Goal: Find specific page/section: Find specific page/section

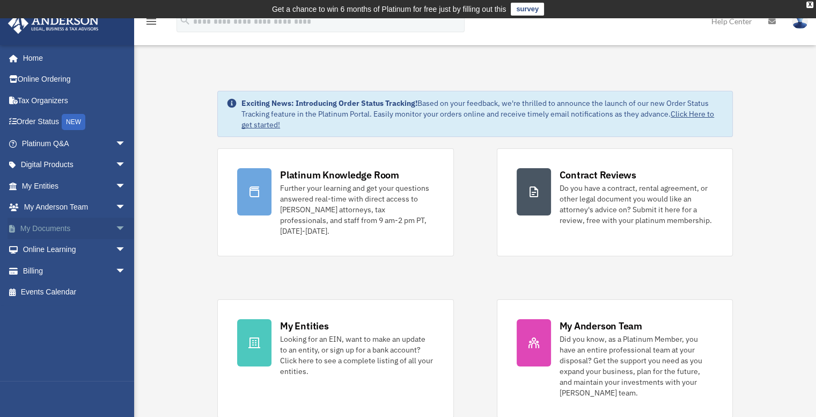
click at [54, 227] on link "My Documents arrow_drop_down" at bounding box center [75, 227] width 135 height 21
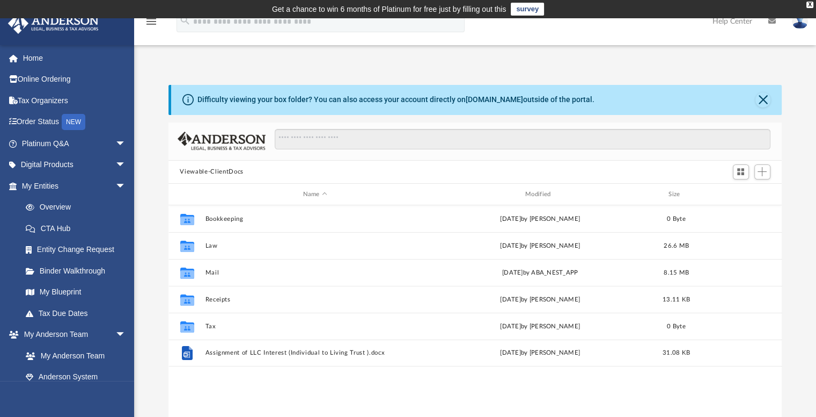
scroll to position [236, 606]
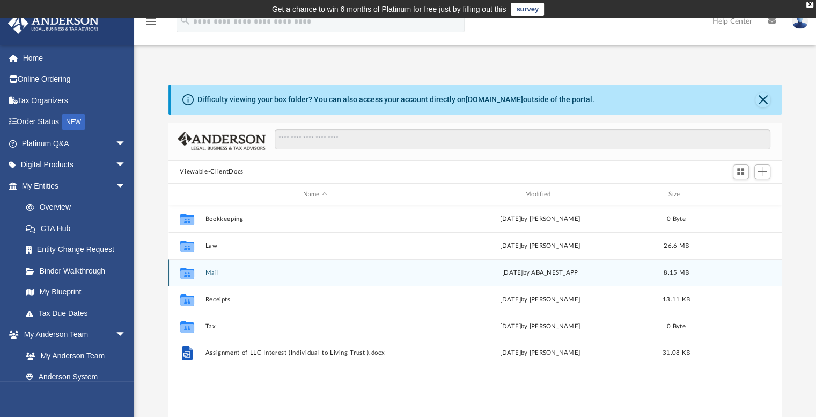
click at [209, 272] on button "Mail" at bounding box center [315, 272] width 220 height 7
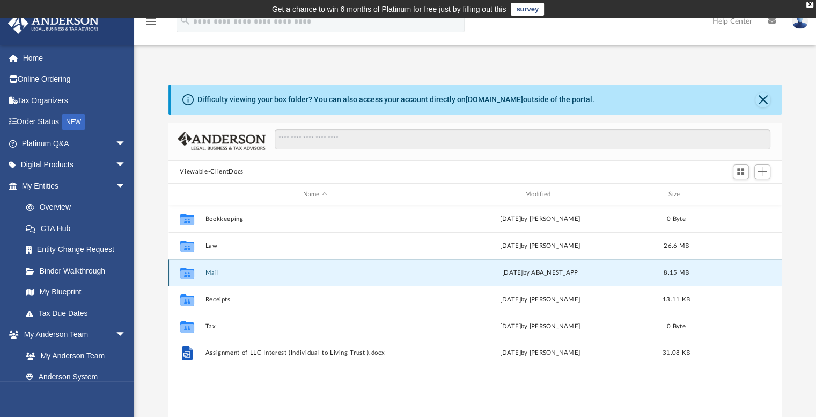
click at [209, 272] on button "Mail" at bounding box center [315, 272] width 220 height 7
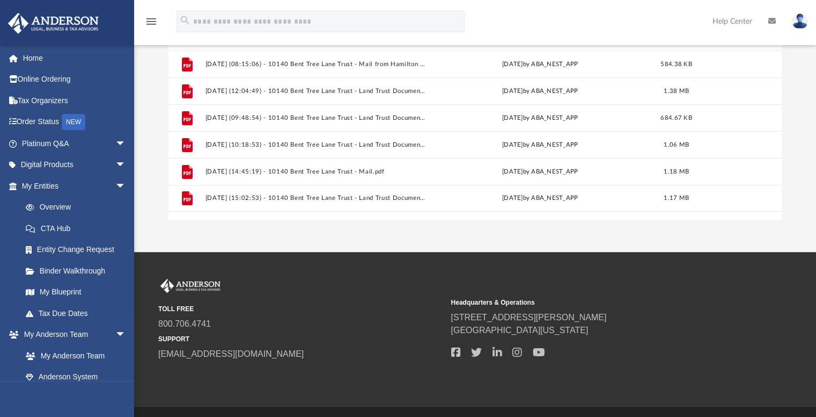
scroll to position [215, 0]
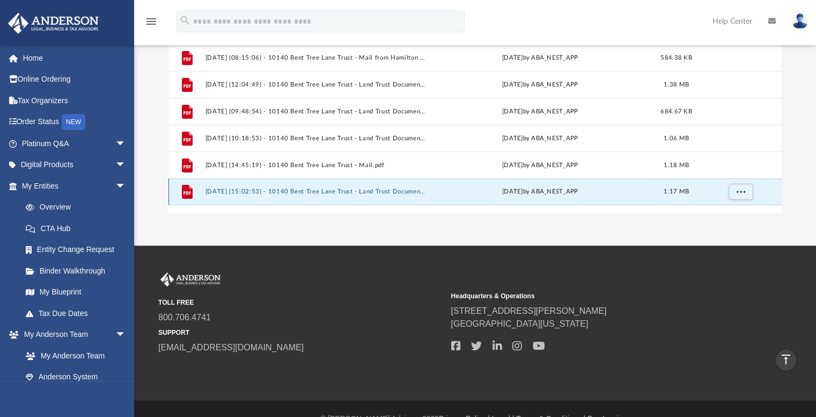
click at [312, 189] on button "2025.10.01 (15:02:53) - 10140 Bent Tree Lane Trust - Land Trust Documents.pdf" at bounding box center [315, 191] width 220 height 7
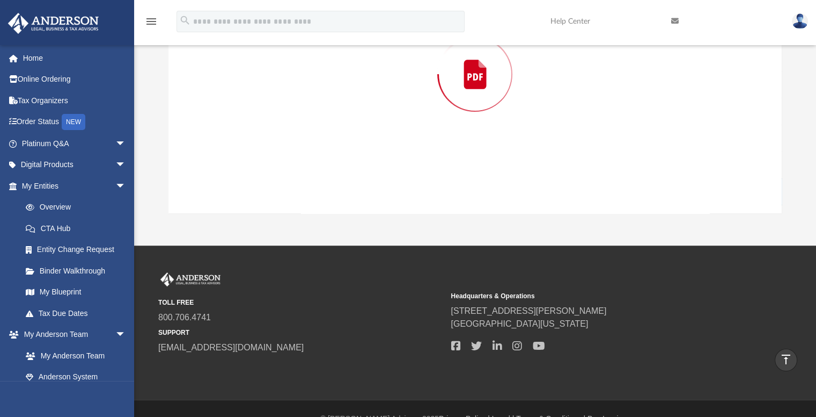
scroll to position [122, 0]
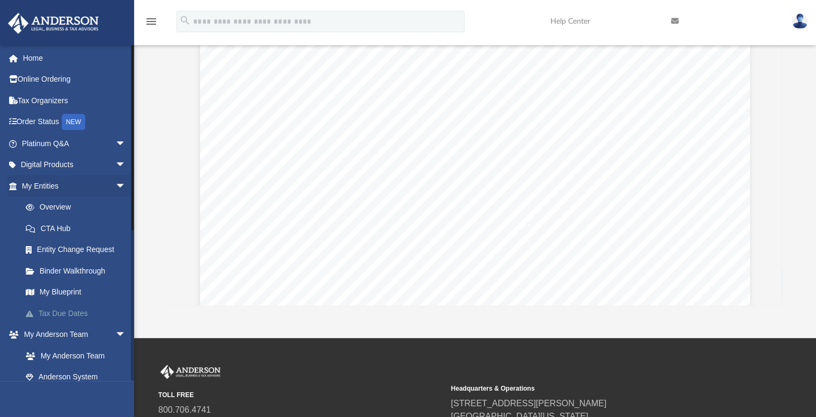
click at [65, 312] on link "Tax Due Dates" at bounding box center [78, 312] width 127 height 21
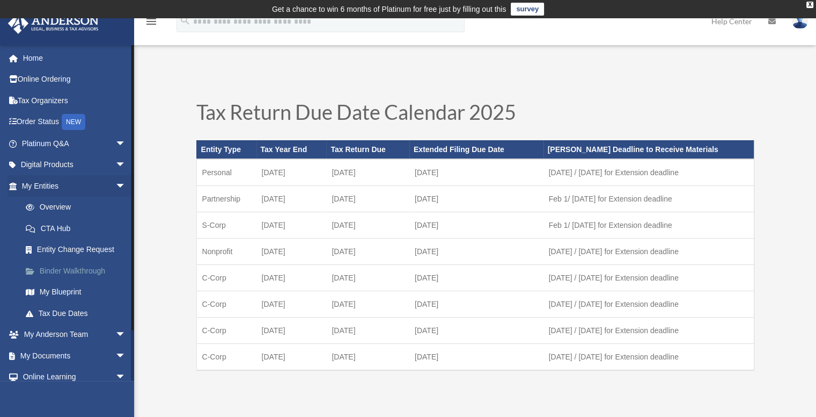
click at [66, 270] on link "Binder Walkthrough" at bounding box center [78, 270] width 127 height 21
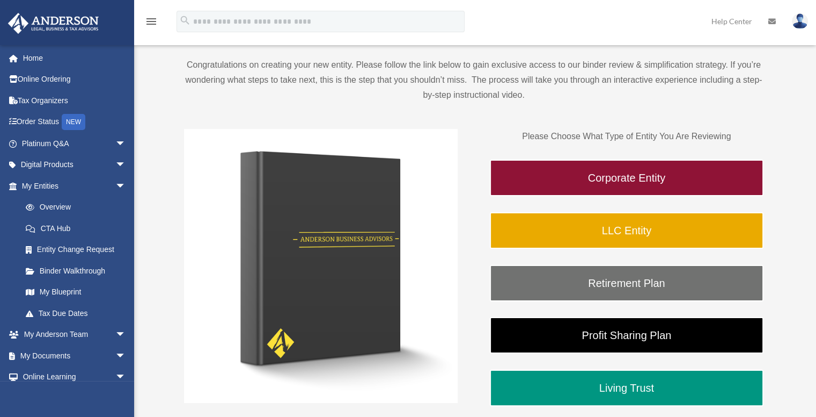
scroll to position [54, 0]
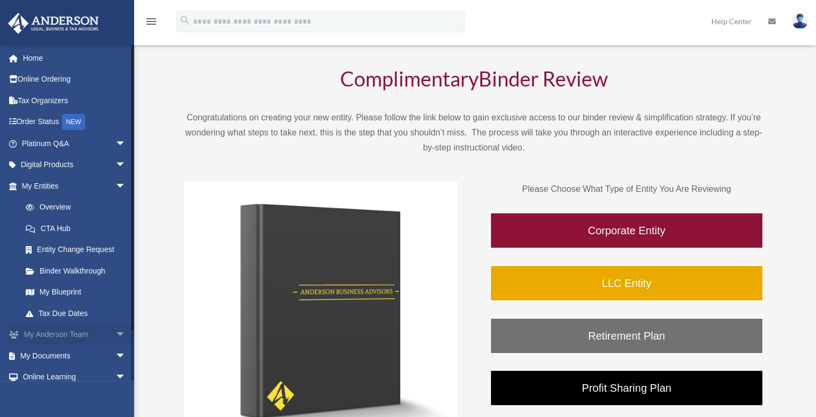
click at [53, 334] on link "My Anderson Team arrow_drop_down" at bounding box center [75, 334] width 135 height 21
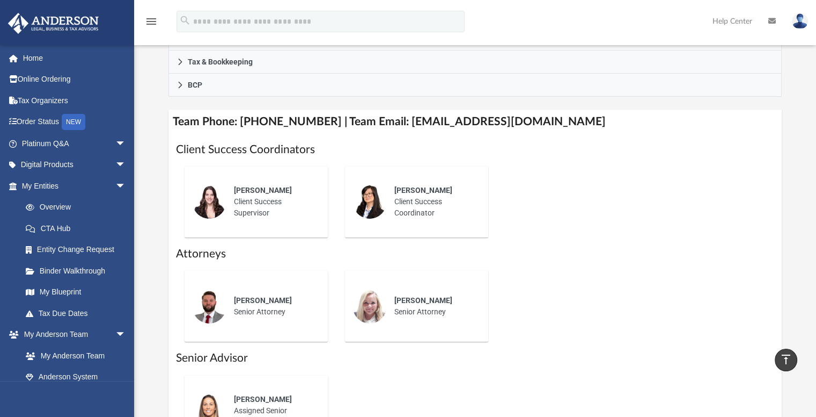
scroll to position [322, 0]
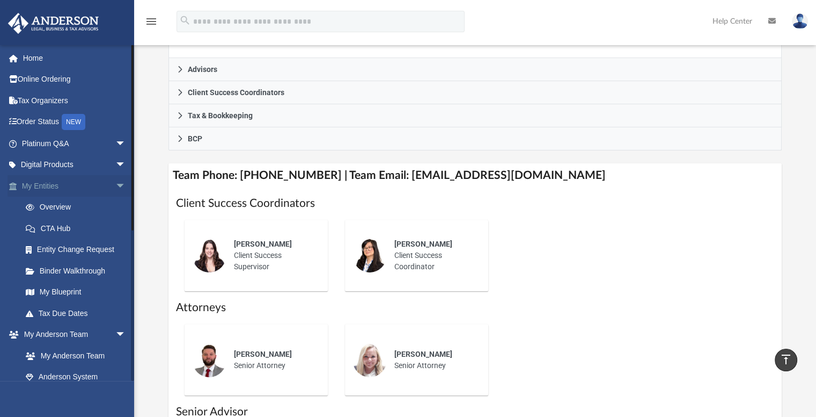
click at [115, 184] on span "arrow_drop_down" at bounding box center [125, 186] width 21 height 22
click at [115, 186] on span "arrow_drop_up" at bounding box center [125, 186] width 21 height 22
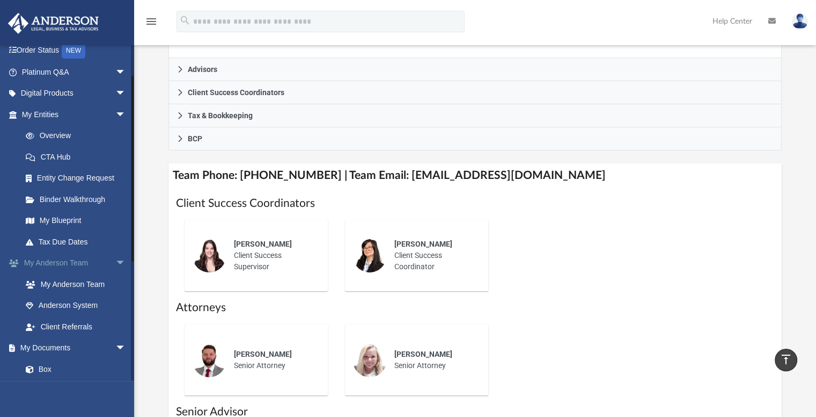
scroll to position [54, 0]
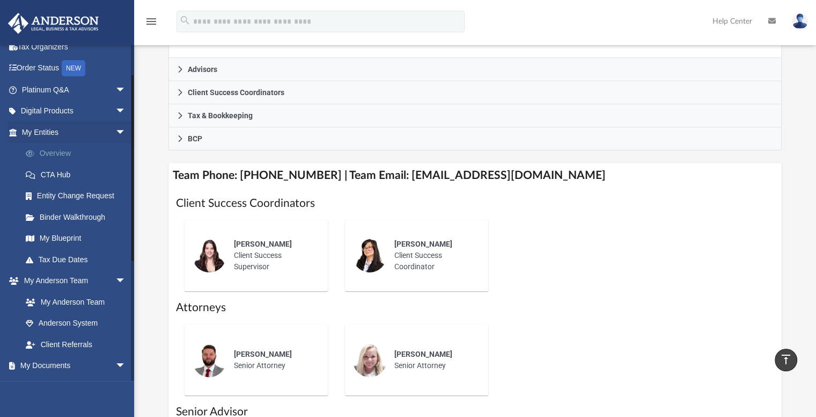
click at [60, 149] on link "Overview" at bounding box center [78, 153] width 127 height 21
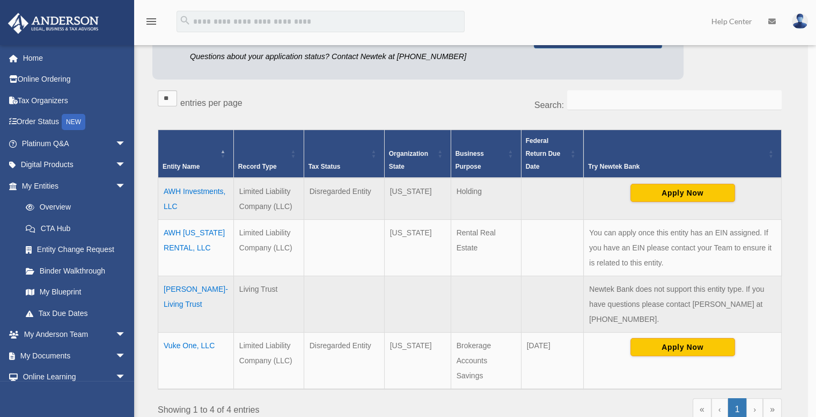
scroll to position [161, 0]
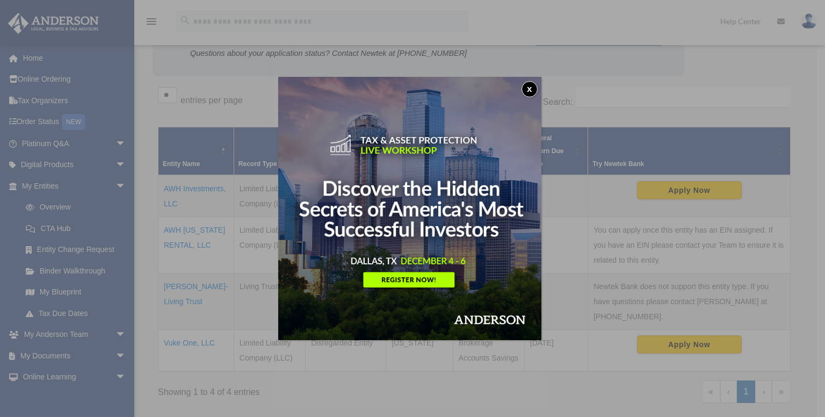
click at [534, 90] on button "x" at bounding box center [529, 89] width 16 height 16
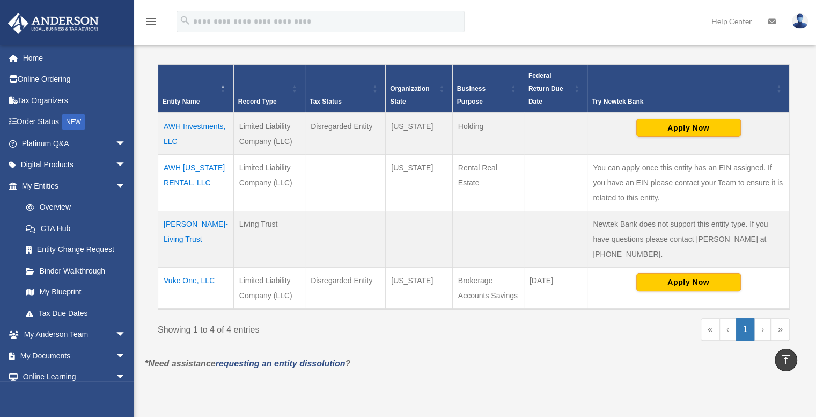
scroll to position [170, 0]
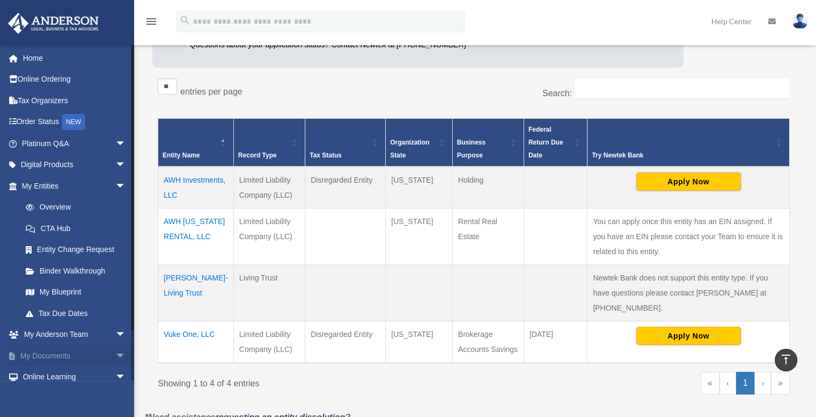
click at [78, 355] on link "My Documents arrow_drop_down" at bounding box center [75, 355] width 135 height 21
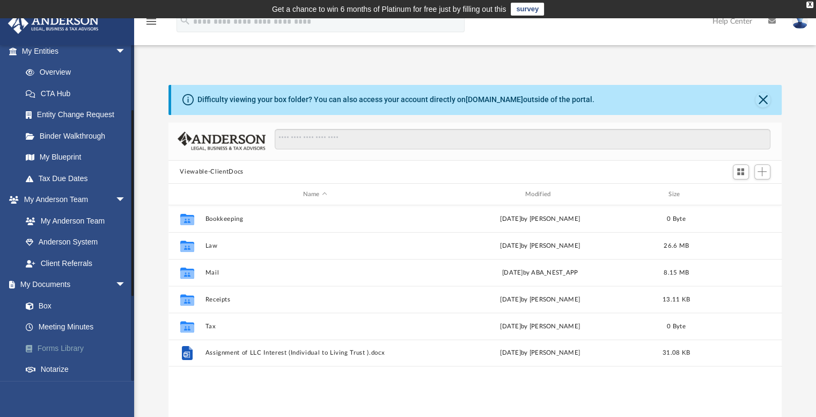
scroll to position [161, 0]
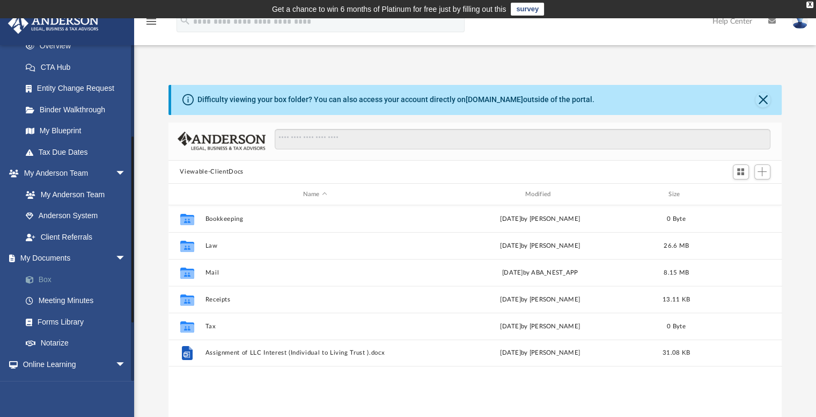
click at [45, 280] on link "Box" at bounding box center [78, 278] width 127 height 21
click at [45, 279] on link "Box" at bounding box center [78, 278] width 127 height 21
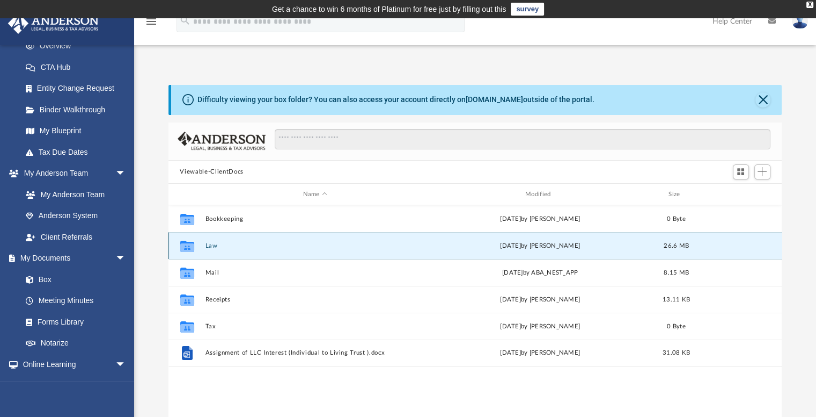
click at [210, 245] on button "Law" at bounding box center [315, 245] width 220 height 7
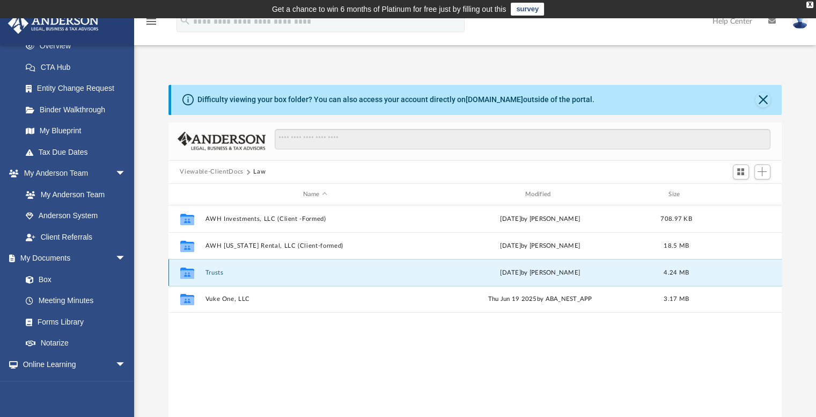
click at [210, 271] on button "Trusts" at bounding box center [315, 272] width 220 height 7
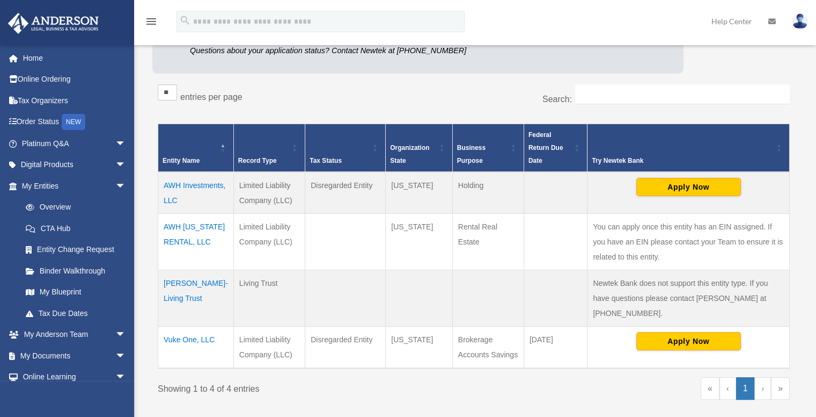
scroll to position [170, 0]
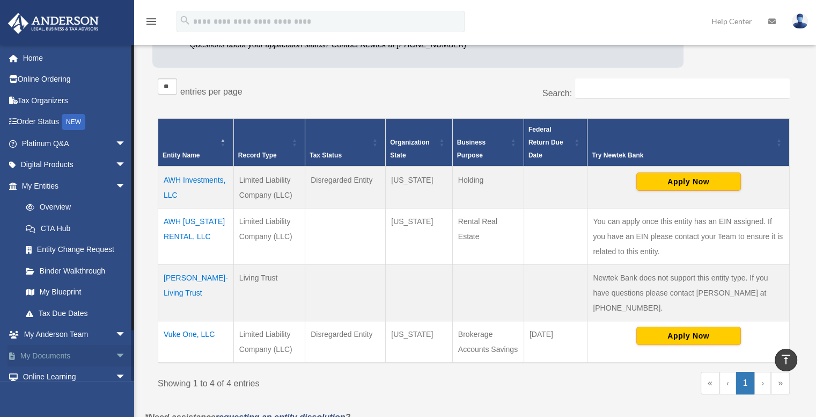
click at [99, 352] on link "My Documents arrow_drop_down" at bounding box center [75, 355] width 135 height 21
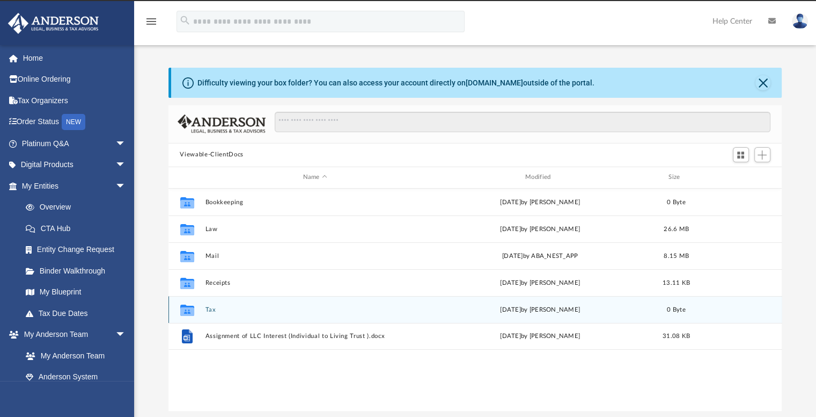
scroll to position [236, 606]
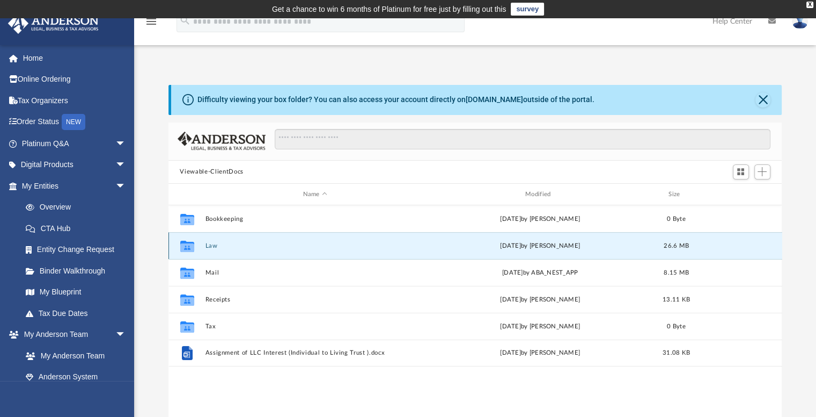
click at [208, 242] on button "Law" at bounding box center [315, 245] width 220 height 7
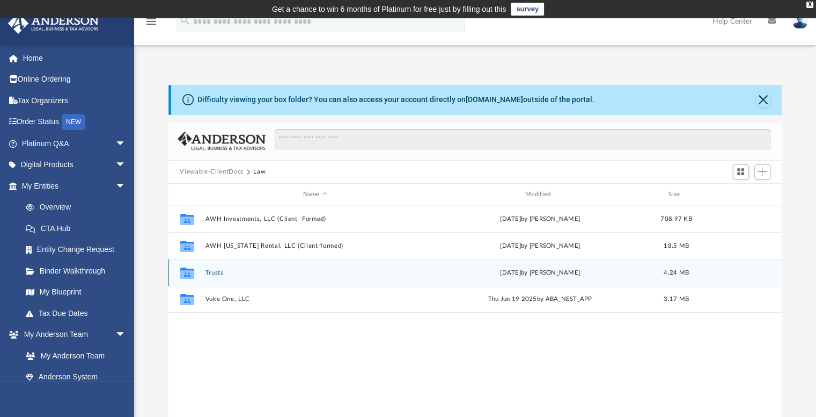
click at [213, 272] on button "Trusts" at bounding box center [315, 272] width 220 height 7
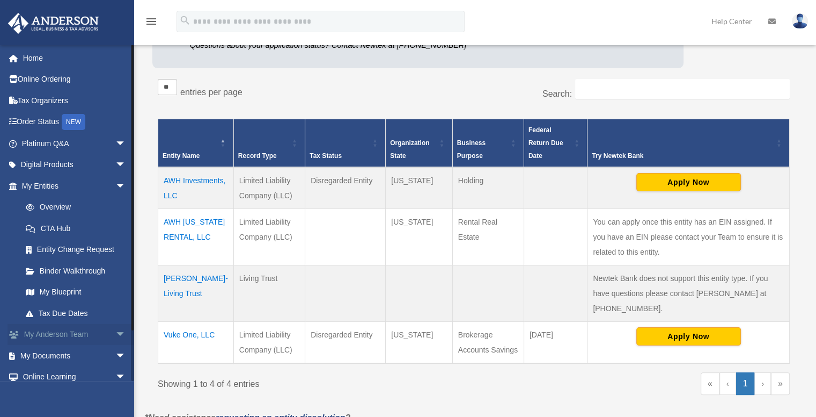
scroll to position [170, 0]
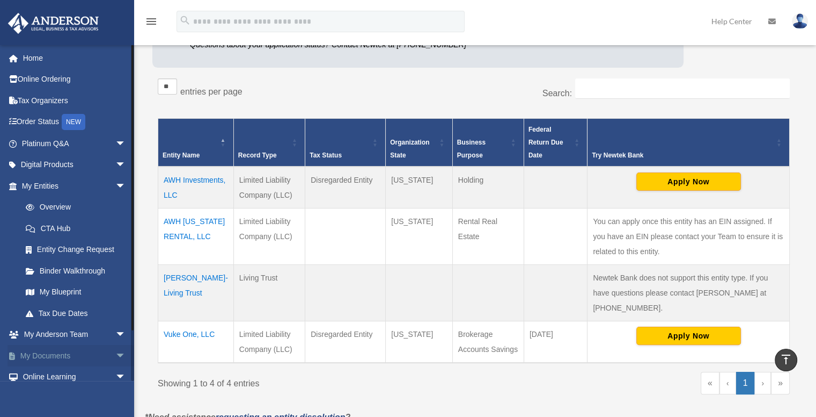
click at [75, 353] on link "My Documents arrow_drop_down" at bounding box center [75, 355] width 135 height 21
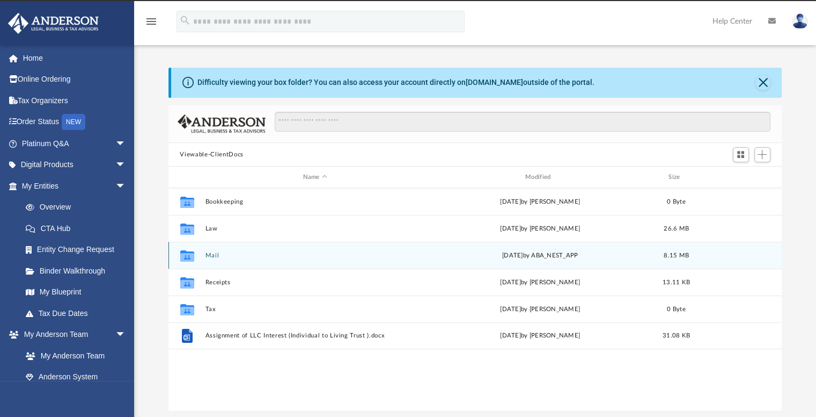
scroll to position [236, 606]
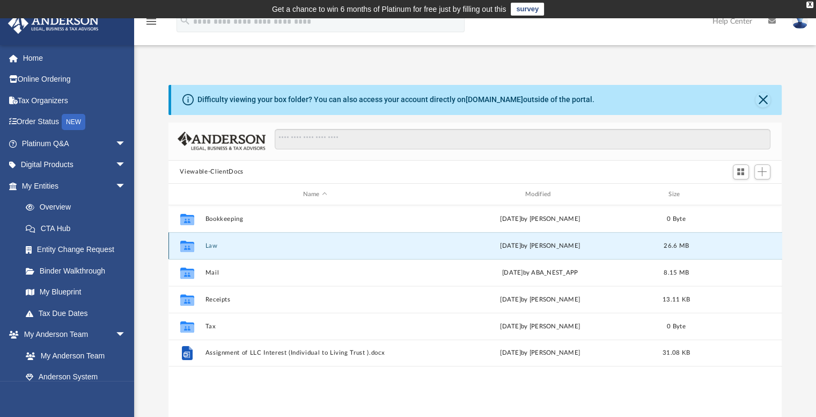
click at [209, 245] on button "Law" at bounding box center [315, 245] width 220 height 7
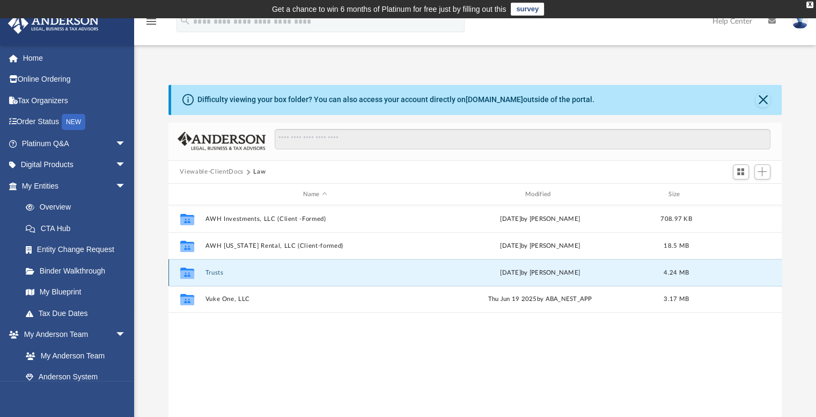
click at [215, 273] on button "Trusts" at bounding box center [315, 272] width 220 height 7
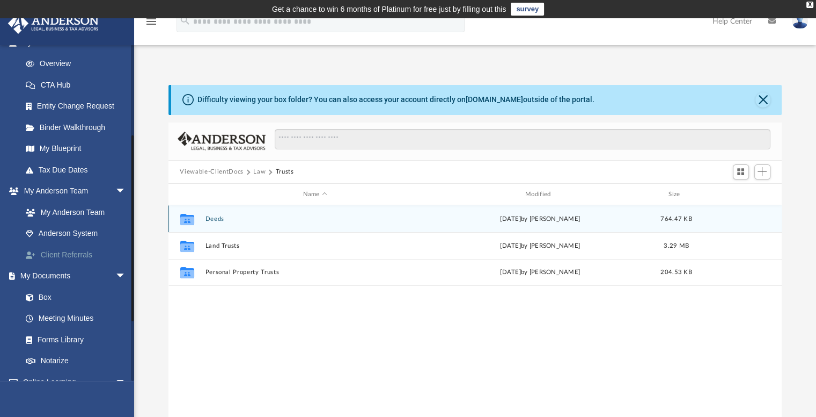
scroll to position [161, 0]
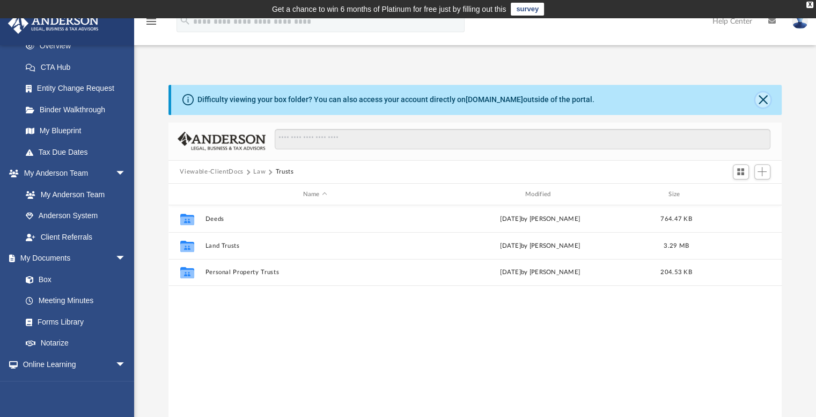
click at [763, 101] on button "Close" at bounding box center [763, 99] width 15 height 15
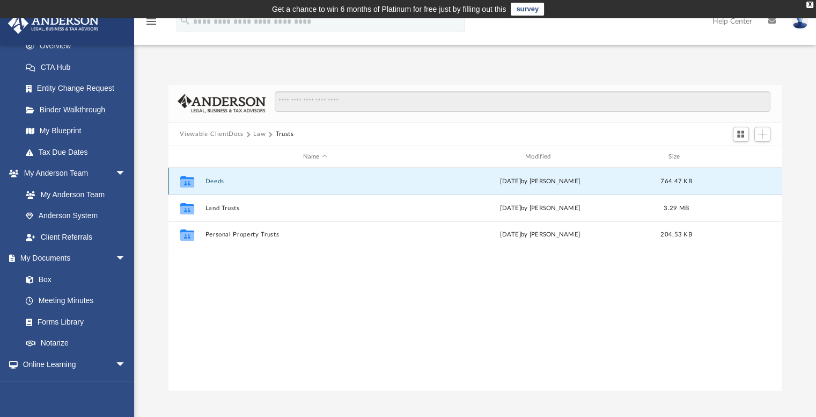
click at [213, 181] on button "Deeds" at bounding box center [315, 181] width 220 height 7
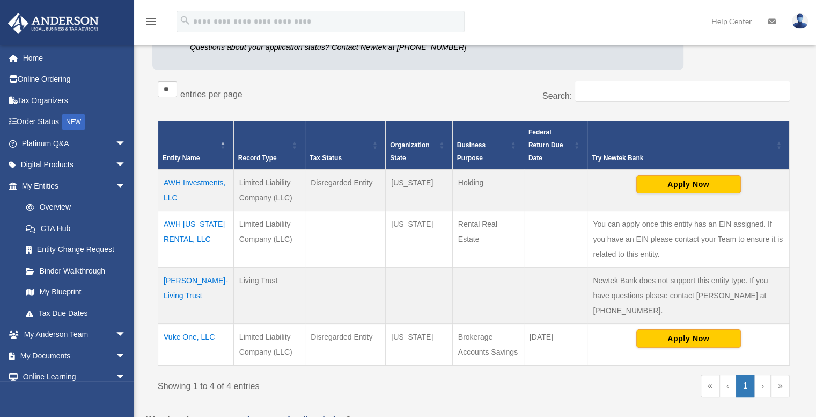
scroll to position [170, 0]
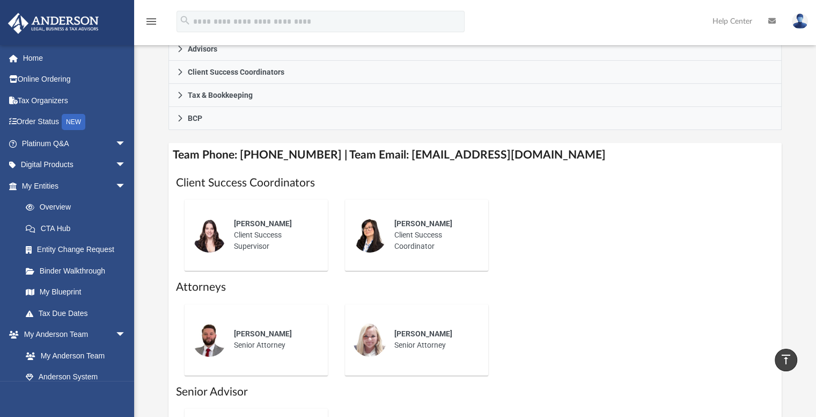
scroll to position [340, 0]
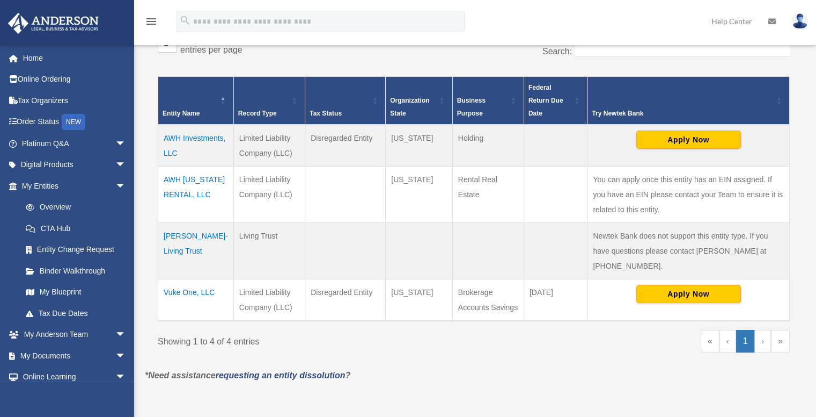
scroll to position [223, 0]
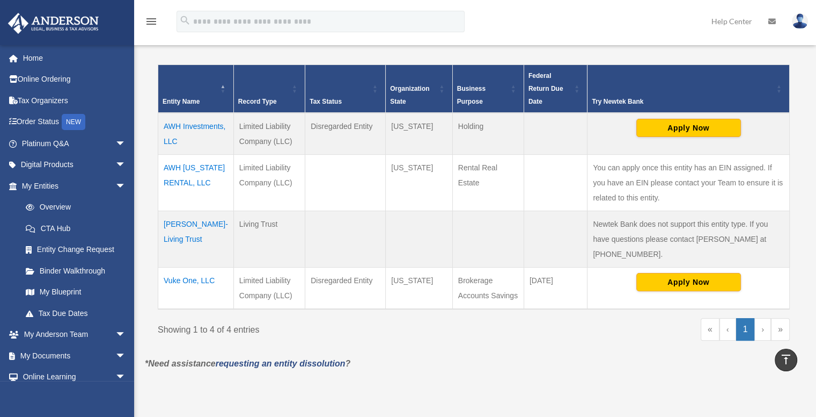
click at [179, 238] on td "[PERSON_NAME]-Living Trust" at bounding box center [196, 238] width 76 height 56
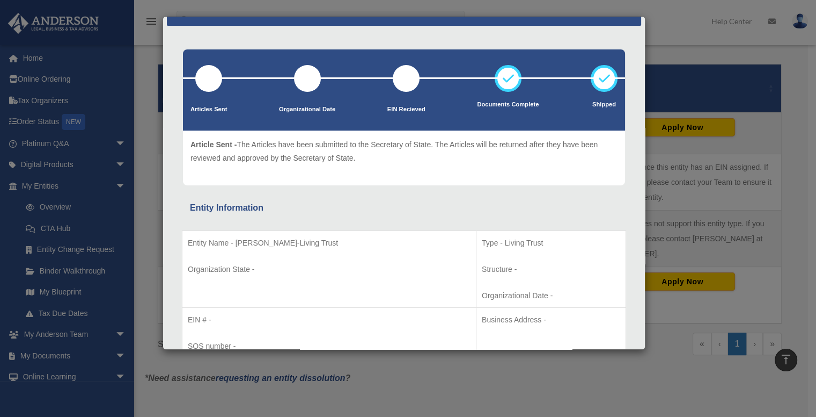
scroll to position [0, 0]
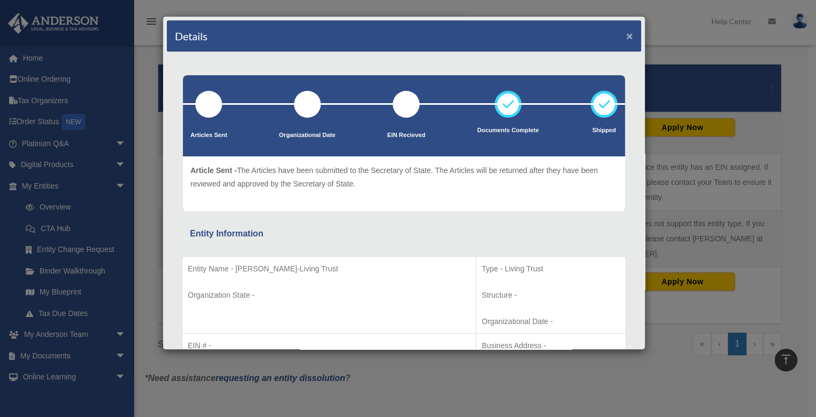
click at [626, 35] on button "×" at bounding box center [629, 35] width 7 height 11
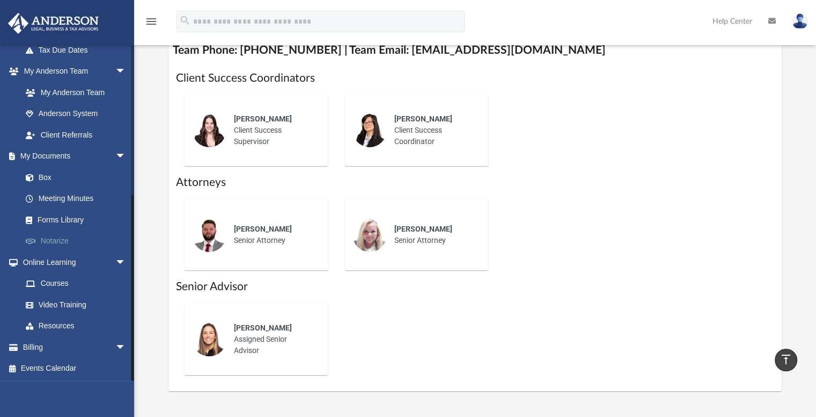
scroll to position [465, 0]
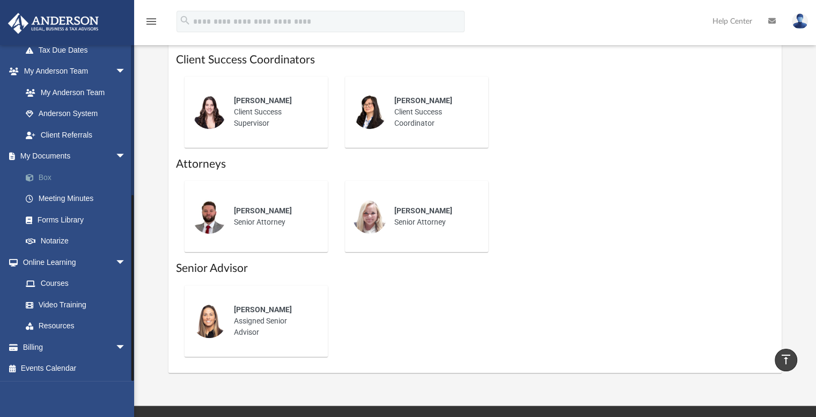
click at [45, 175] on link "Box" at bounding box center [78, 176] width 127 height 21
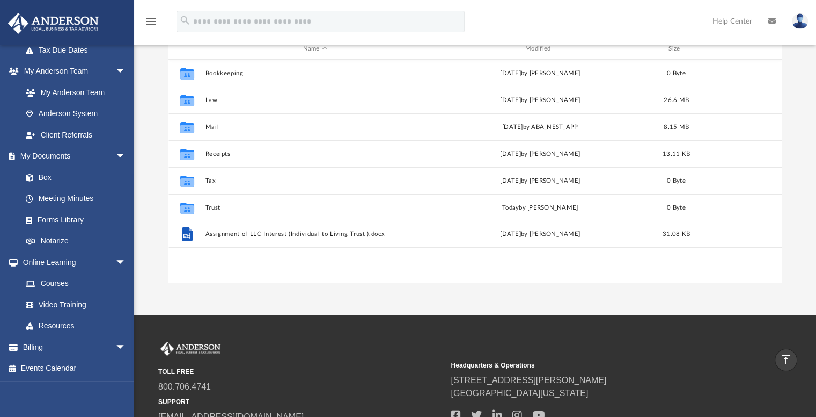
scroll to position [75, 0]
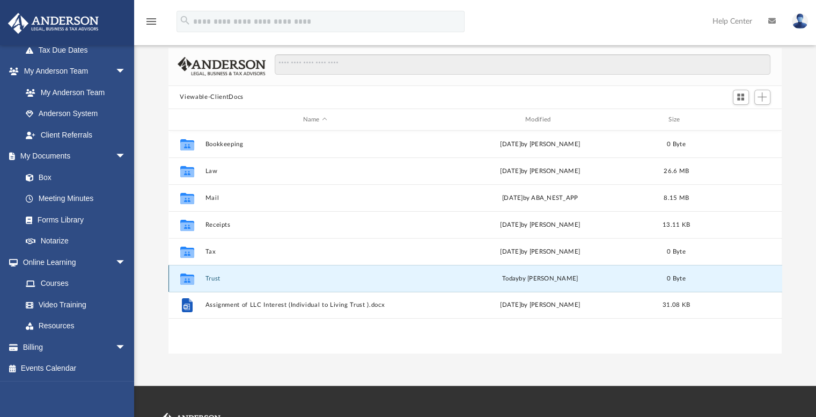
click at [212, 278] on button "Trust" at bounding box center [315, 278] width 220 height 7
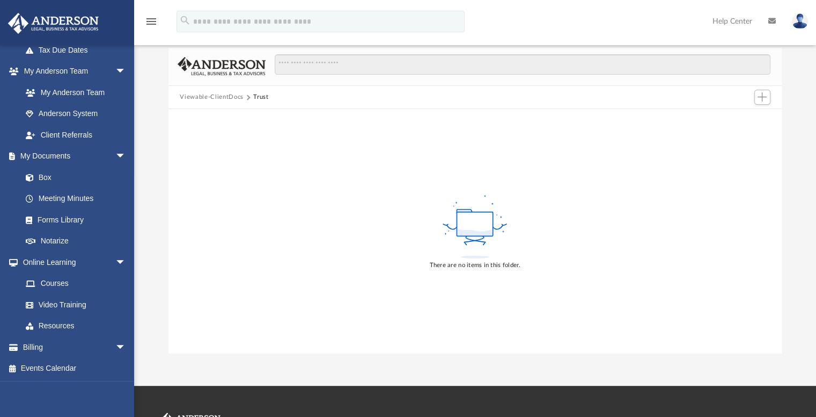
scroll to position [465, 0]
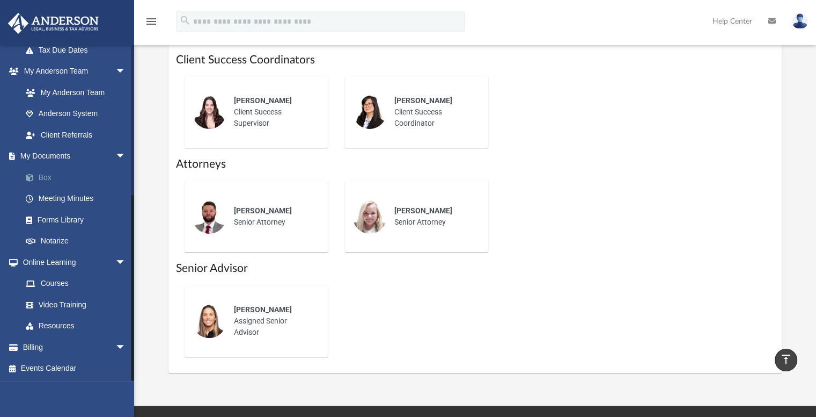
click at [42, 174] on link "Box" at bounding box center [78, 176] width 127 height 21
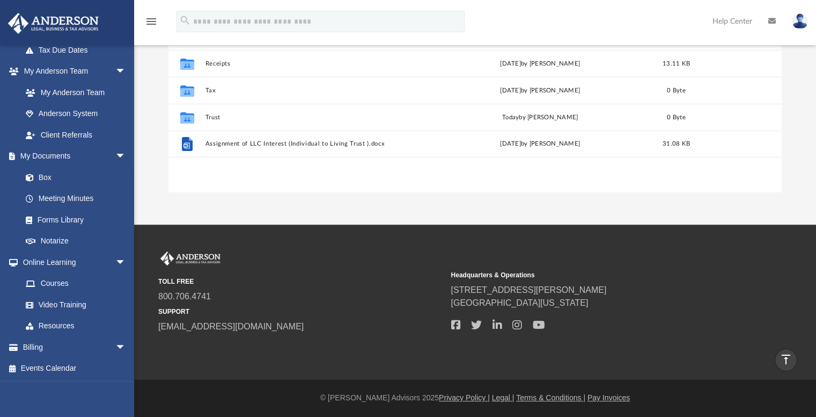
scroll to position [236, 606]
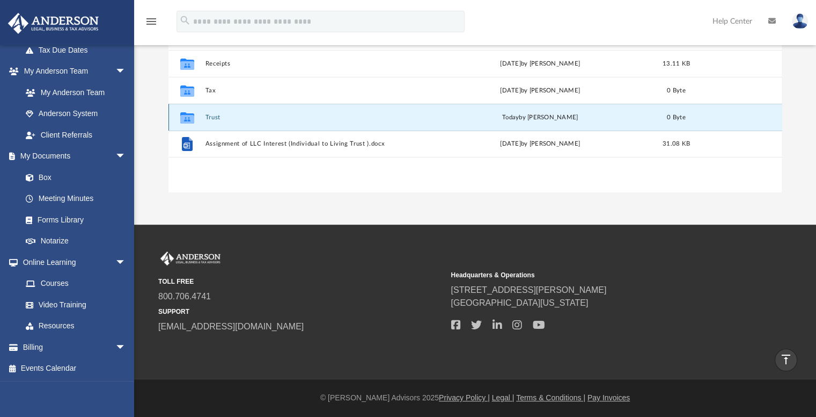
click at [209, 115] on button "Trust" at bounding box center [315, 117] width 220 height 7
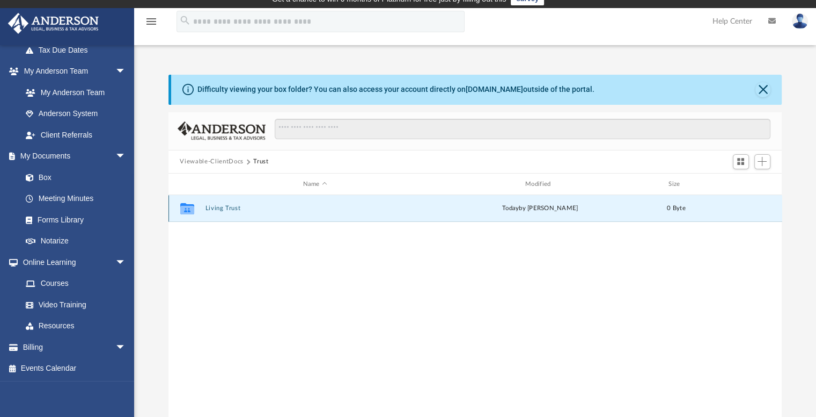
click at [219, 209] on button "Living Trust" at bounding box center [315, 208] width 220 height 7
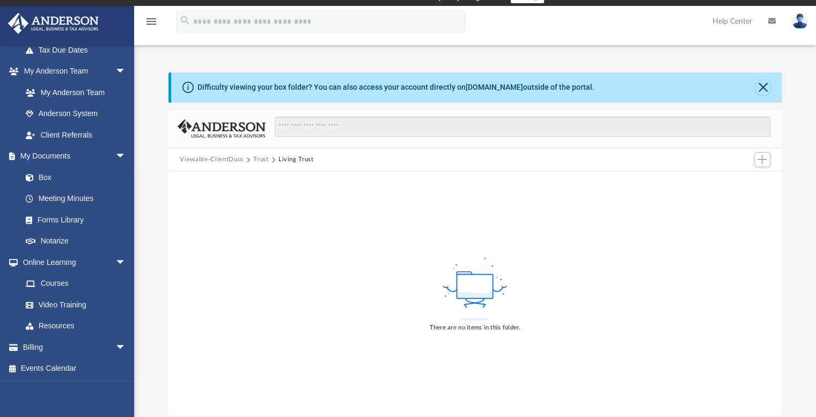
scroll to position [0, 0]
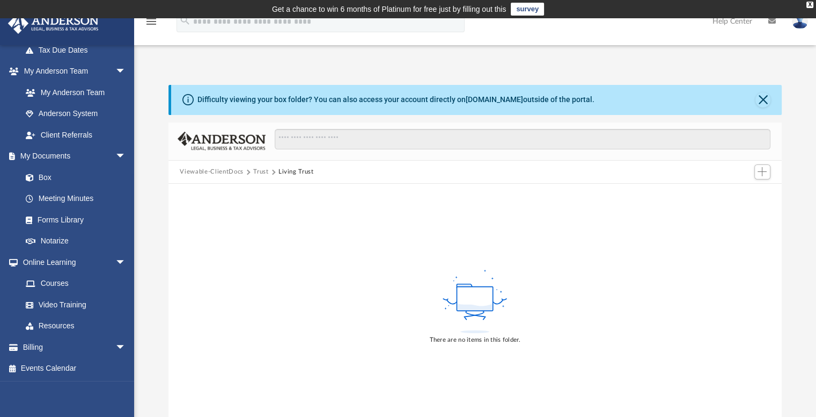
click at [453, 293] on icon at bounding box center [475, 301] width 70 height 68
click at [311, 226] on div "There are no items in this folder." at bounding box center [476, 306] width 614 height 244
click at [304, 170] on button "Living Trust" at bounding box center [296, 172] width 35 height 10
click at [763, 172] on span "Add" at bounding box center [762, 171] width 9 height 9
